Goal: Transaction & Acquisition: Purchase product/service

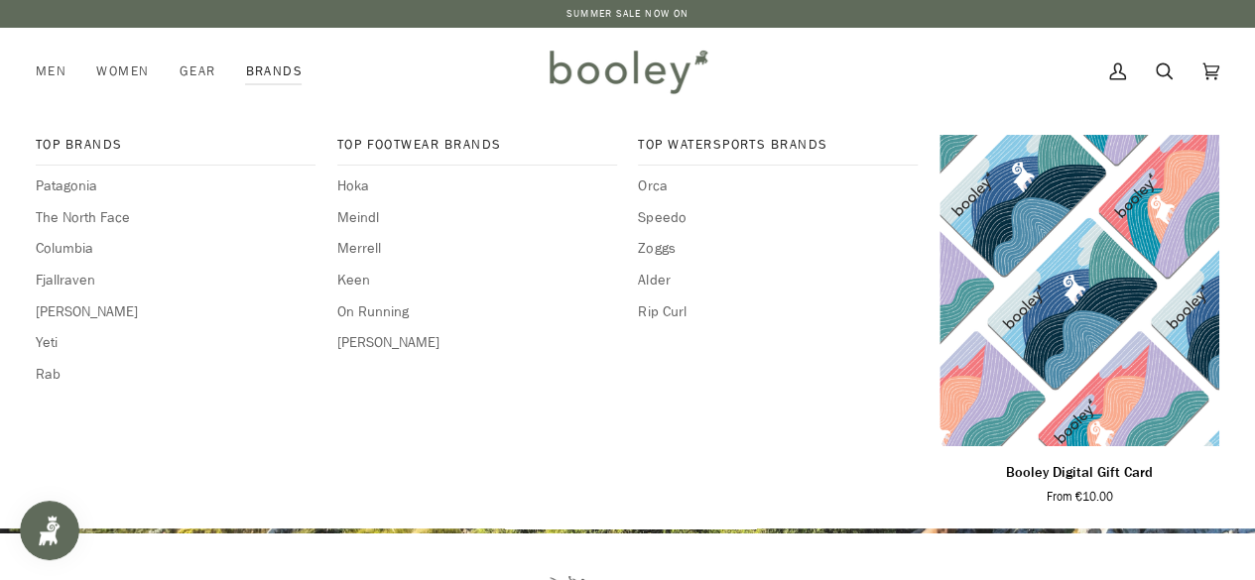
click at [258, 76] on link "Brands" at bounding box center [273, 71] width 87 height 87
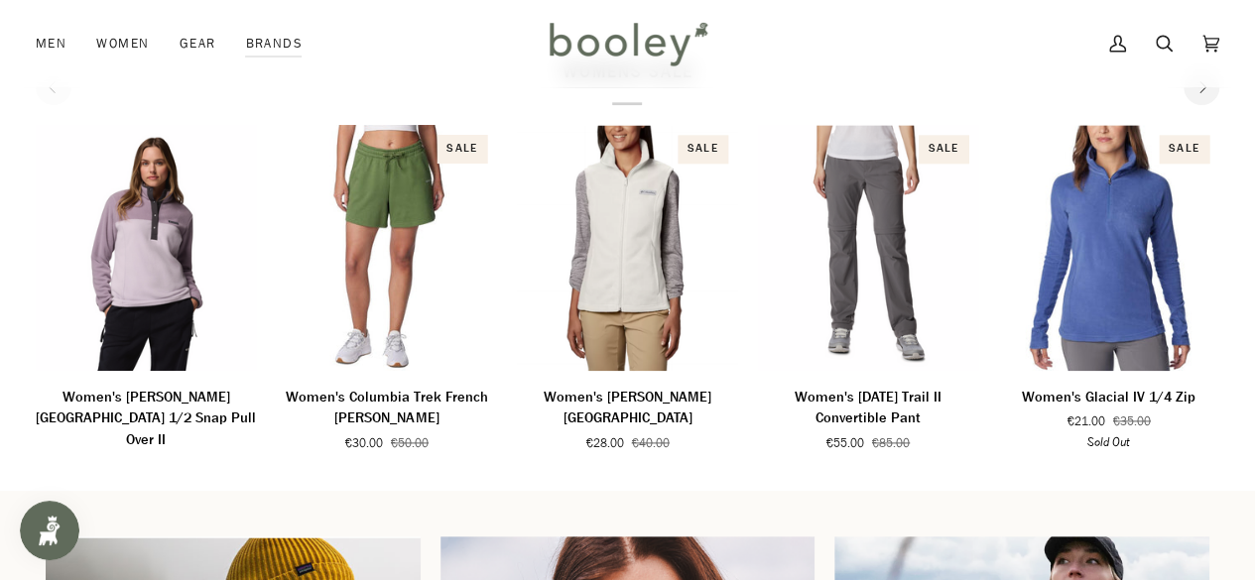
scroll to position [1071, 0]
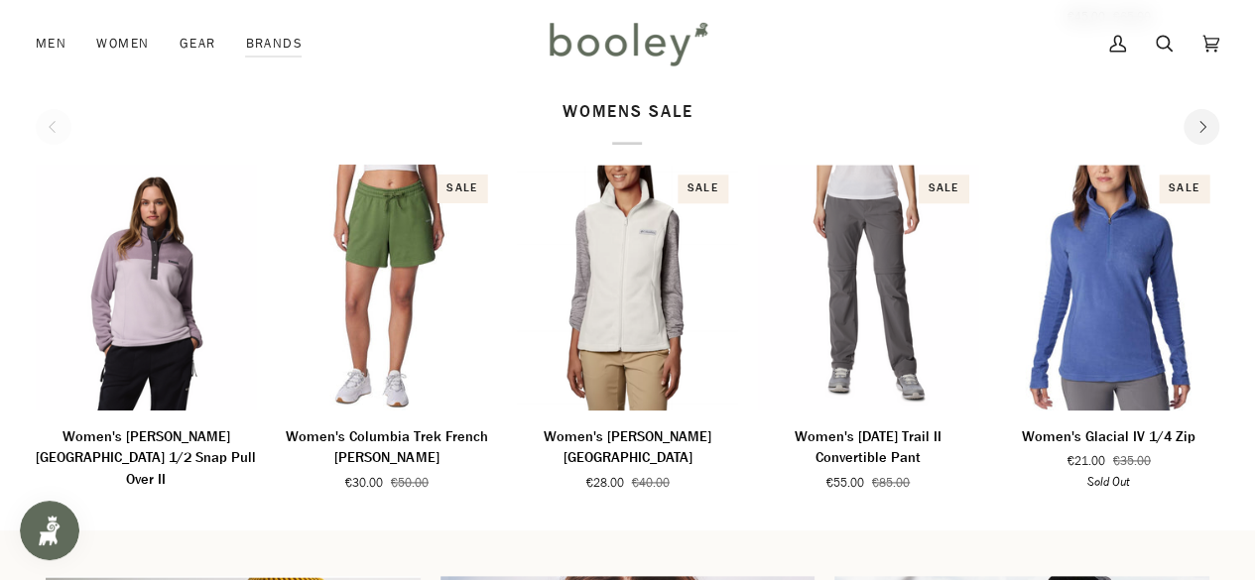
click at [1191, 128] on button "Next" at bounding box center [1201, 127] width 36 height 36
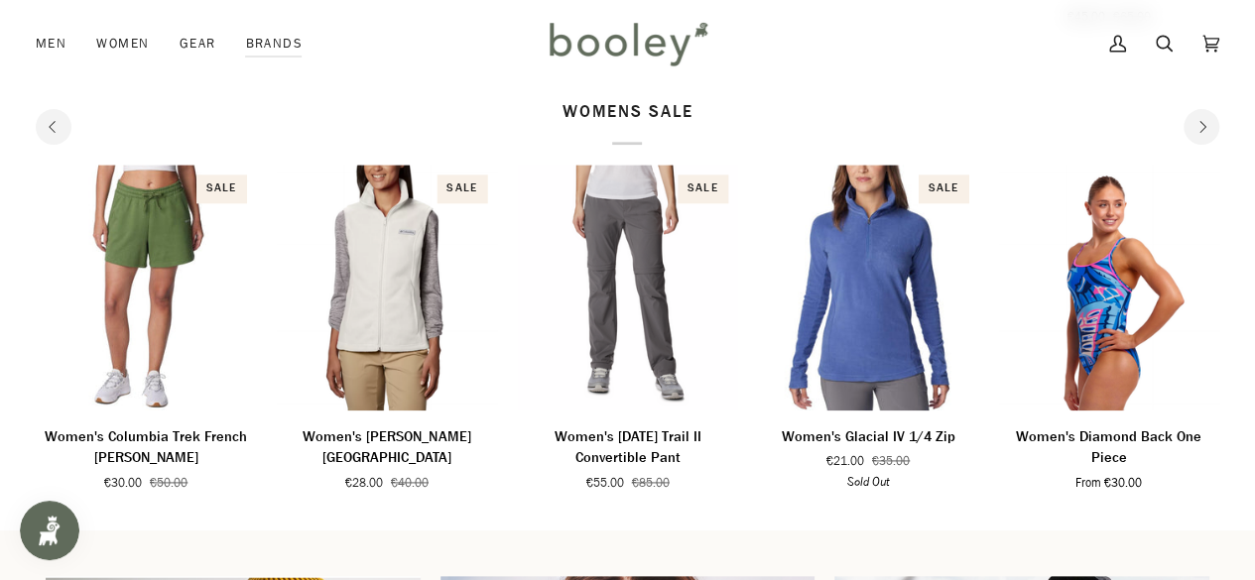
click at [1191, 128] on button "Next" at bounding box center [1201, 127] width 36 height 36
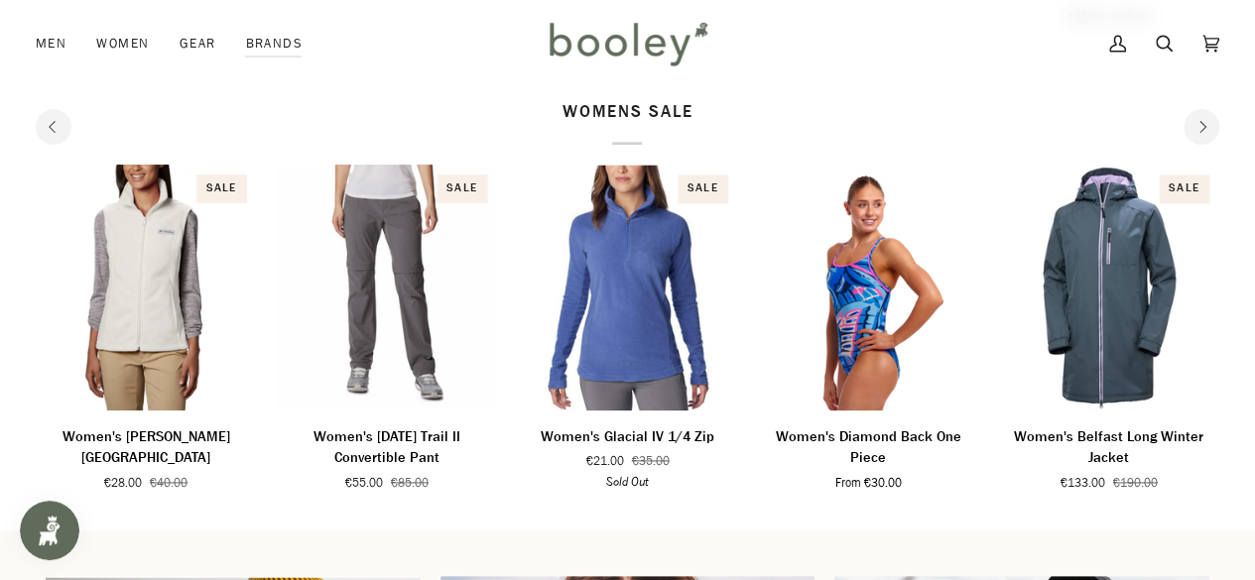
click at [1191, 128] on button "Next" at bounding box center [1201, 127] width 36 height 36
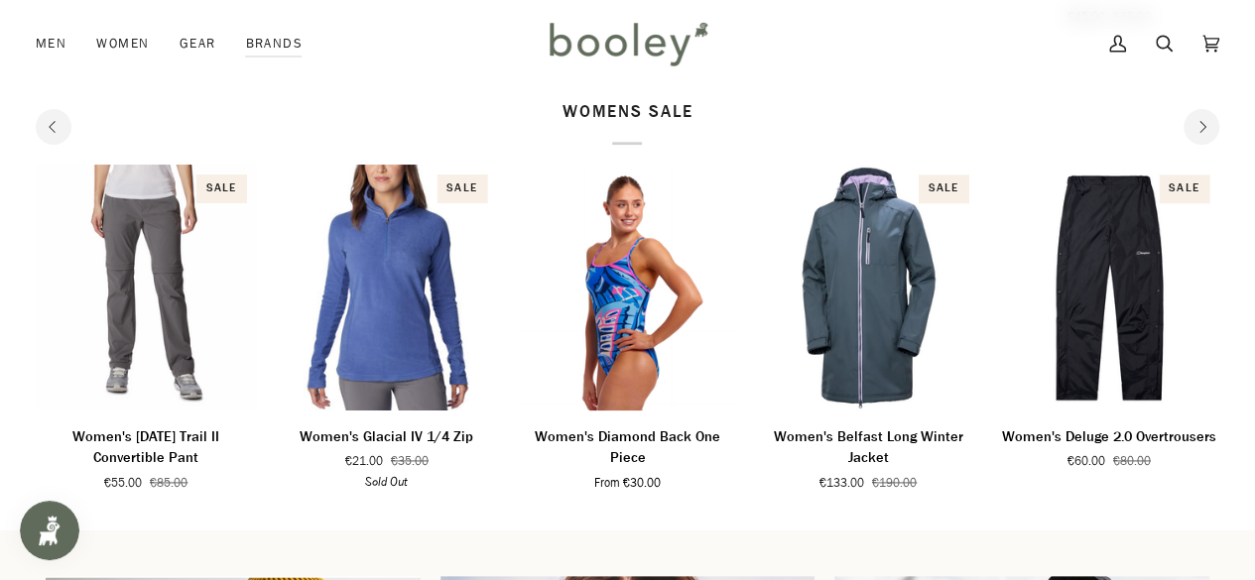
click at [1191, 128] on button "Next" at bounding box center [1201, 127] width 36 height 36
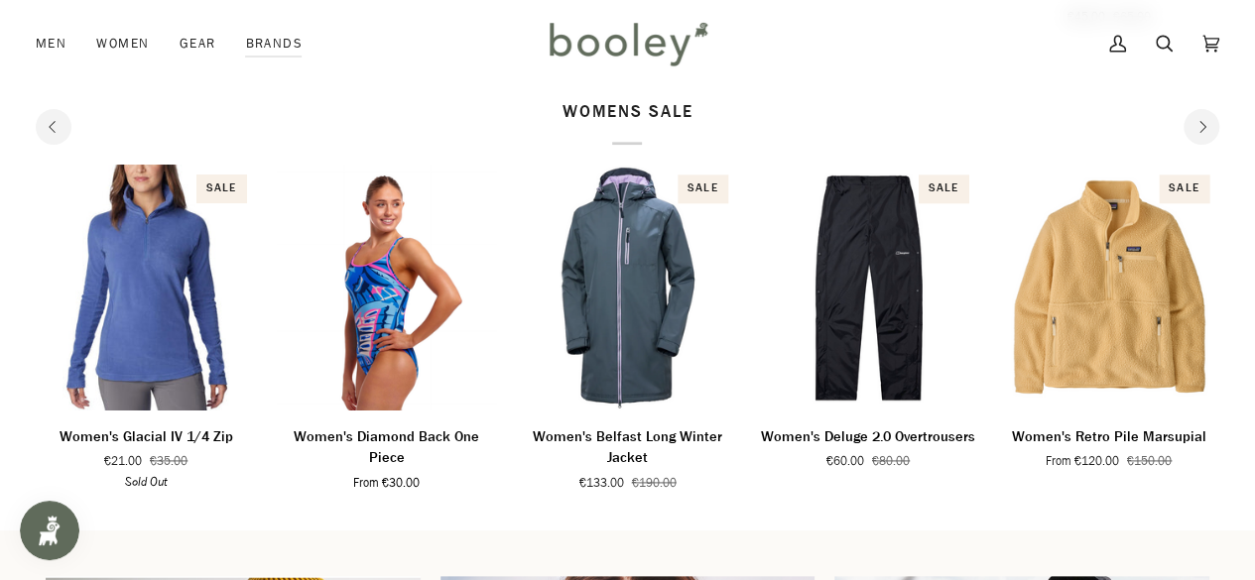
click at [1191, 128] on button "Next" at bounding box center [1201, 127] width 36 height 36
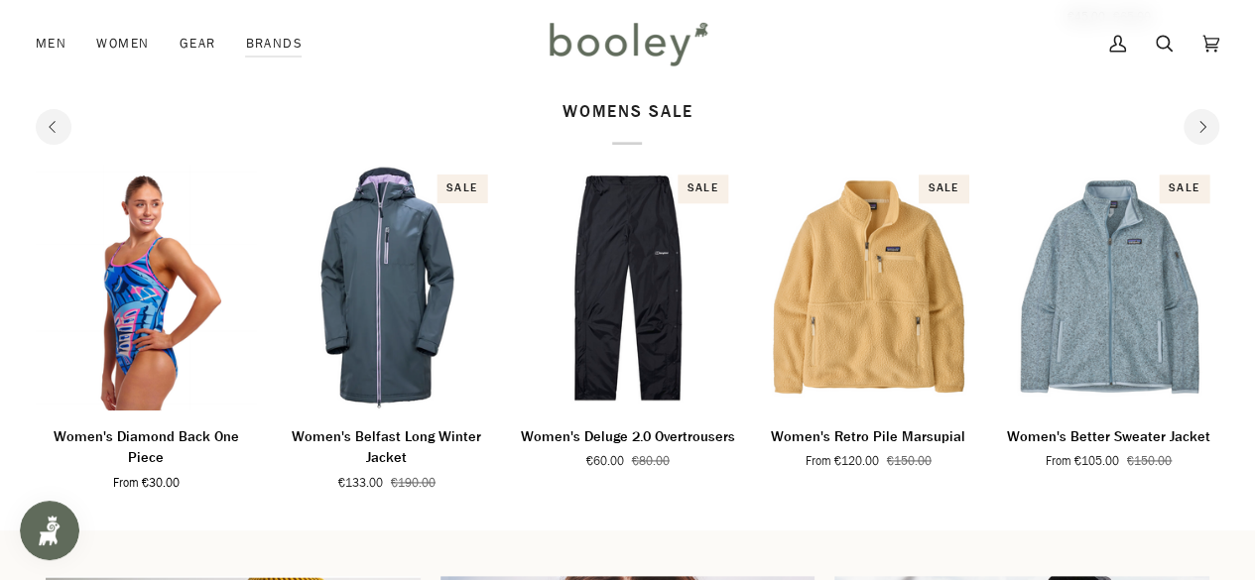
click at [1191, 128] on button "Next" at bounding box center [1201, 127] width 36 height 36
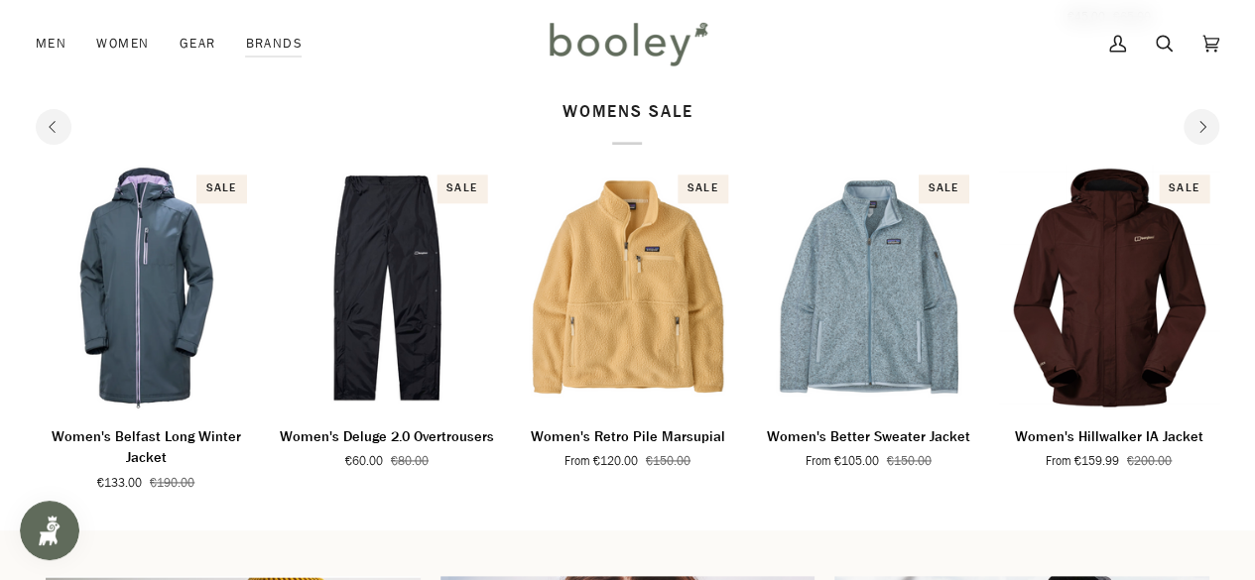
click at [1191, 128] on button "Next" at bounding box center [1201, 127] width 36 height 36
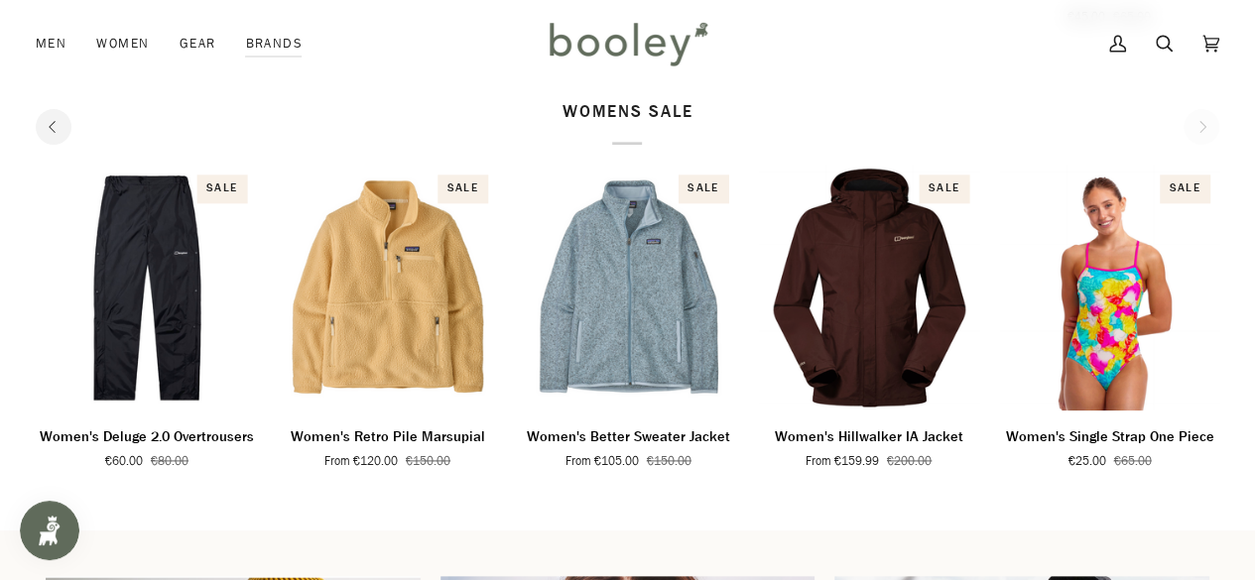
click at [1191, 128] on div "WOMENS SALE" at bounding box center [627, 123] width 1183 height 46
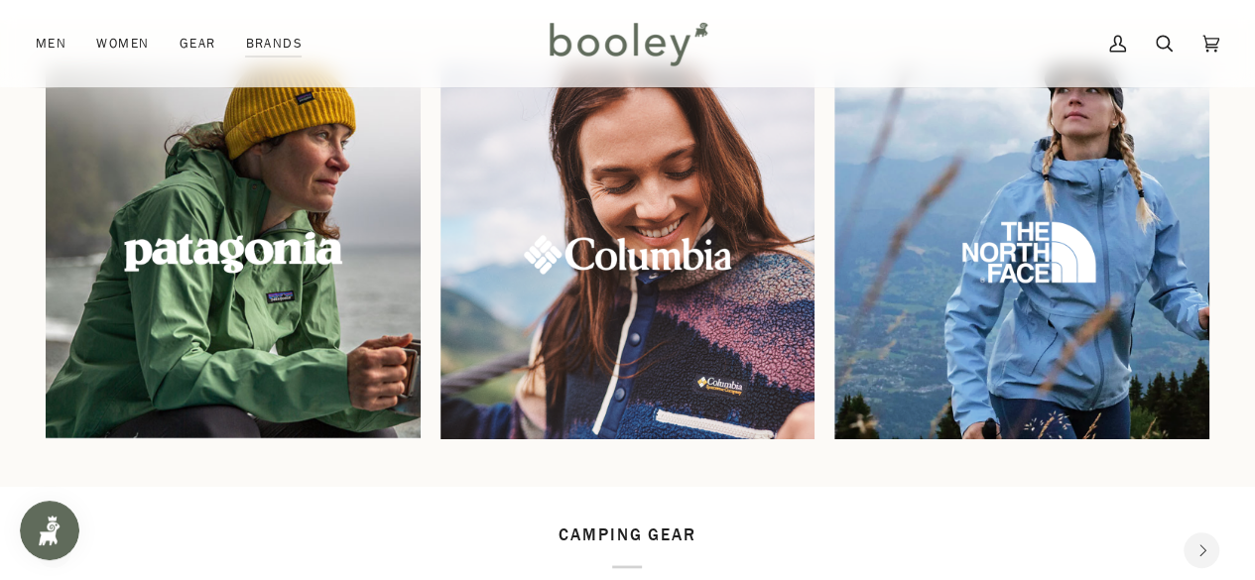
scroll to position [1587, 0]
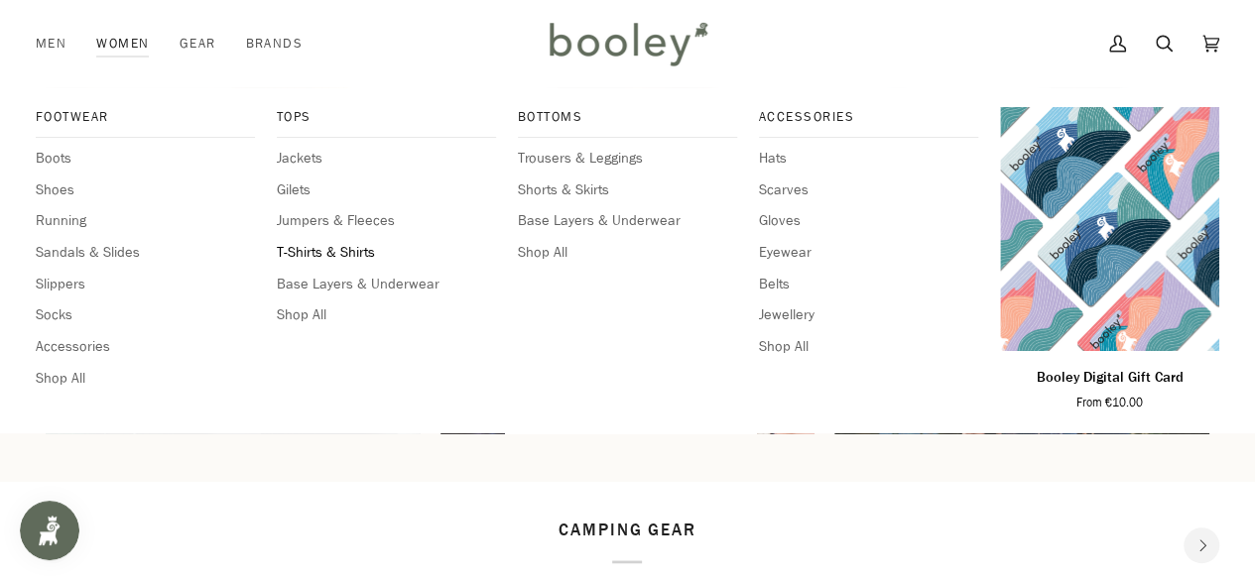
click at [315, 251] on span "T-Shirts & Shirts" at bounding box center [386, 253] width 219 height 22
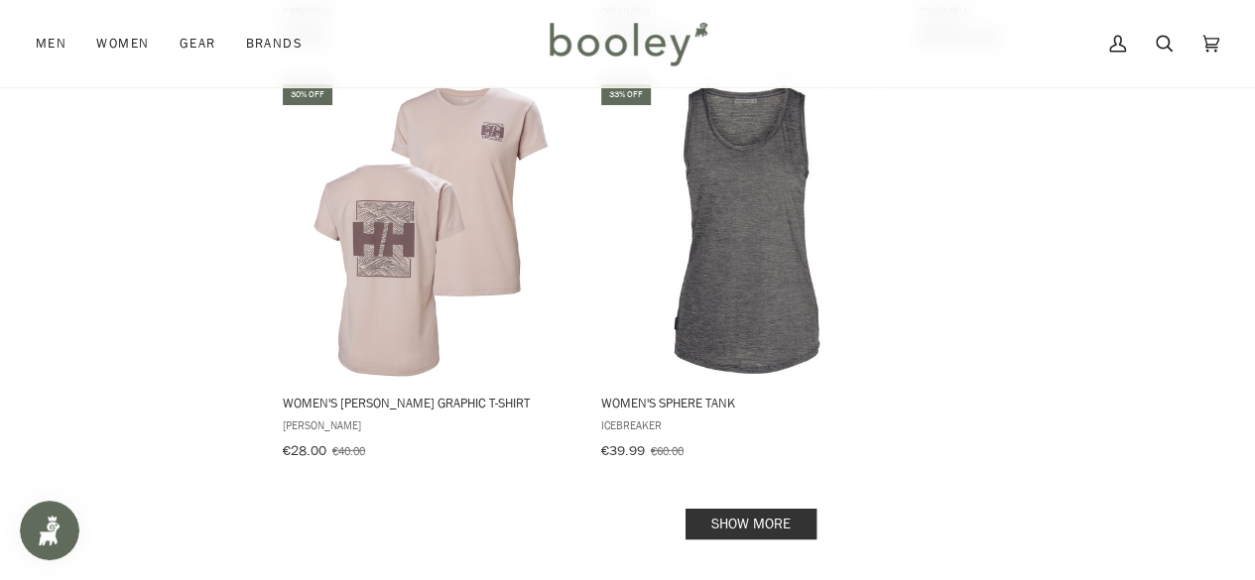
scroll to position [2777, 0]
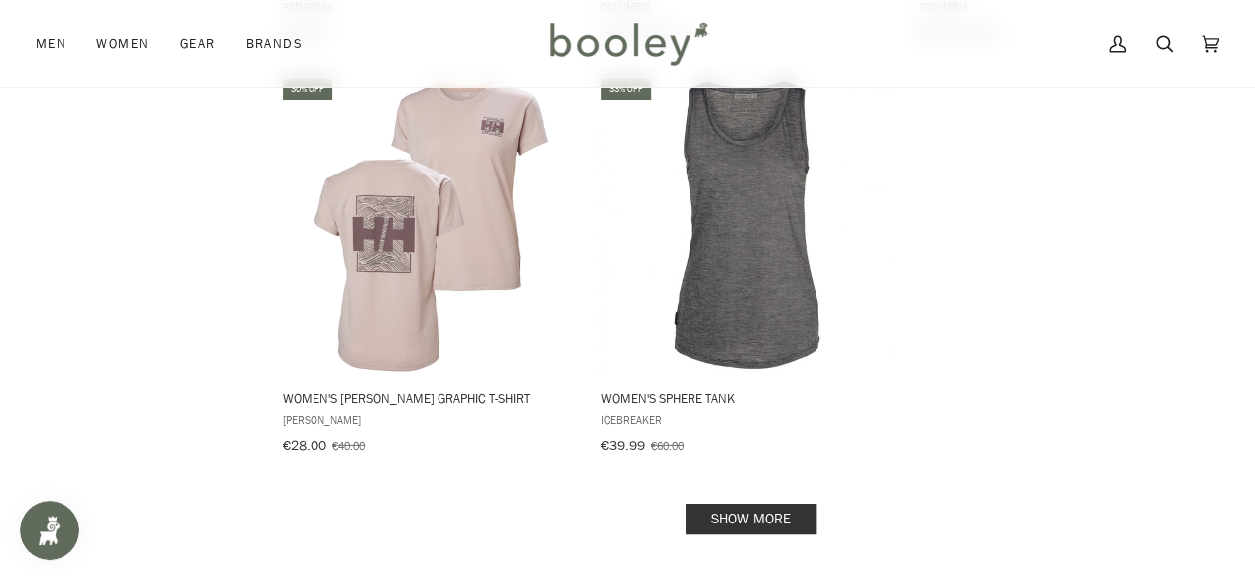
click at [752, 504] on link "Show more" at bounding box center [750, 519] width 131 height 31
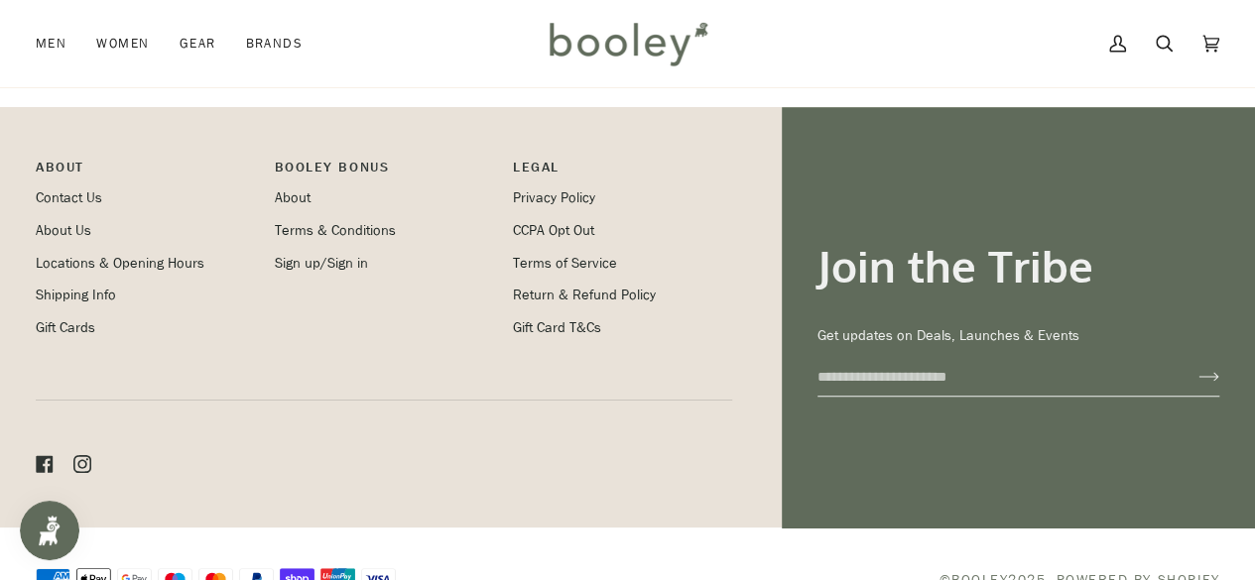
scroll to position [4523, 0]
